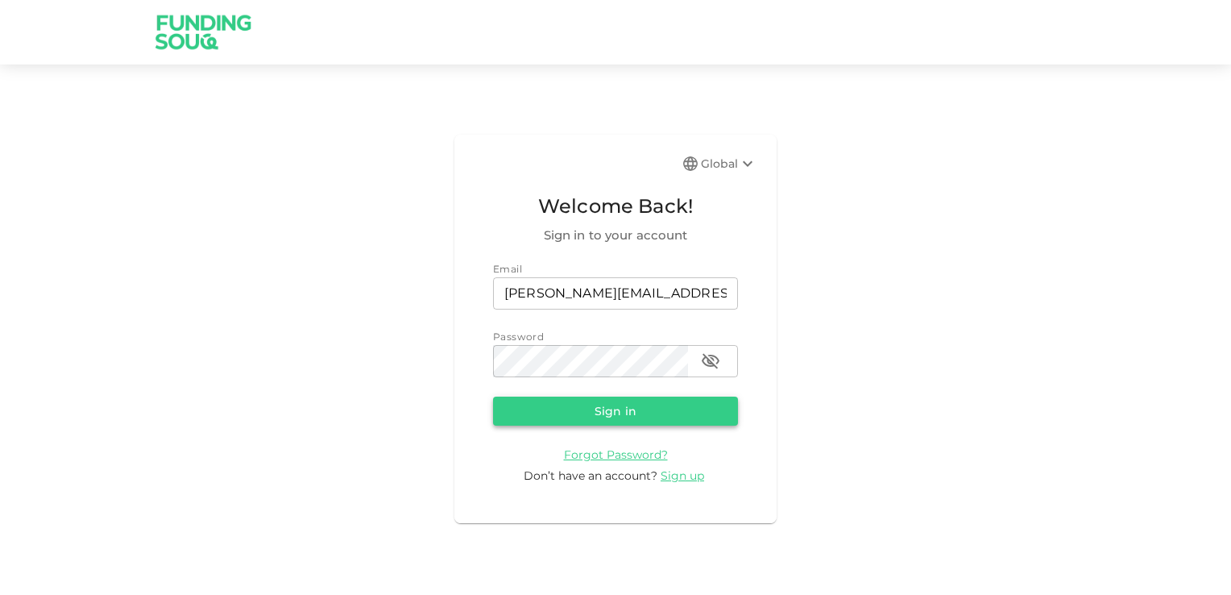
click at [607, 417] on button "Sign in" at bounding box center [615, 410] width 245 height 29
